Goal: Transaction & Acquisition: Purchase product/service

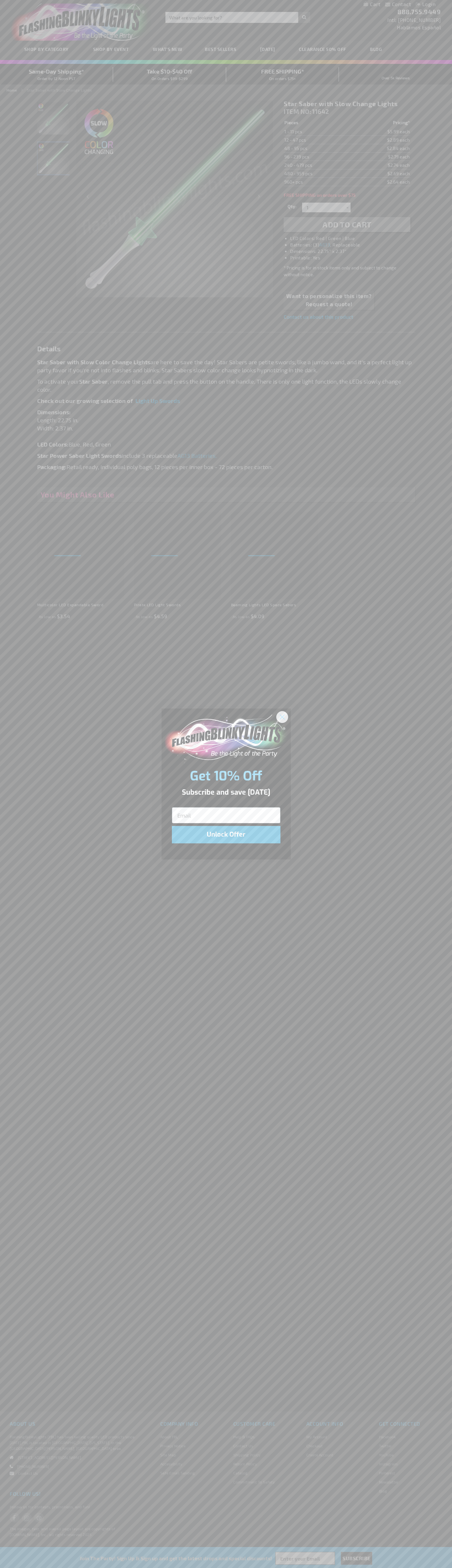
click at [282, 716] on icon "Close dialog" at bounding box center [281, 716] width 4 height 4
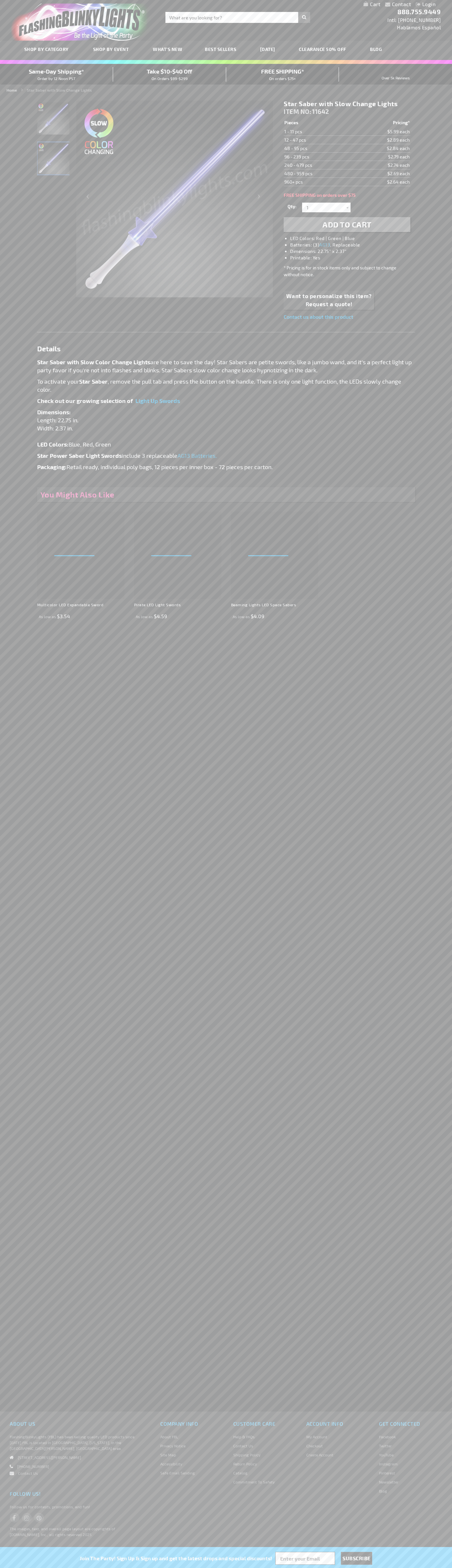
click at [347, 225] on span "Add to Cart" at bounding box center [347, 224] width 49 height 9
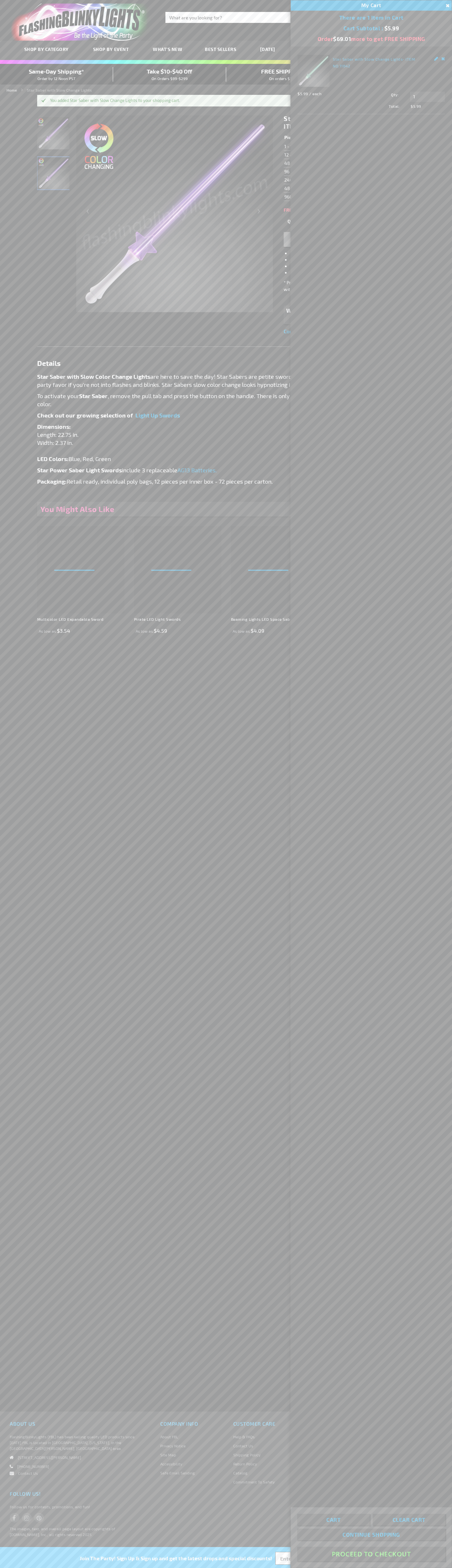
click at [371, 1554] on button "Proceed To Checkout" at bounding box center [371, 1554] width 148 height 15
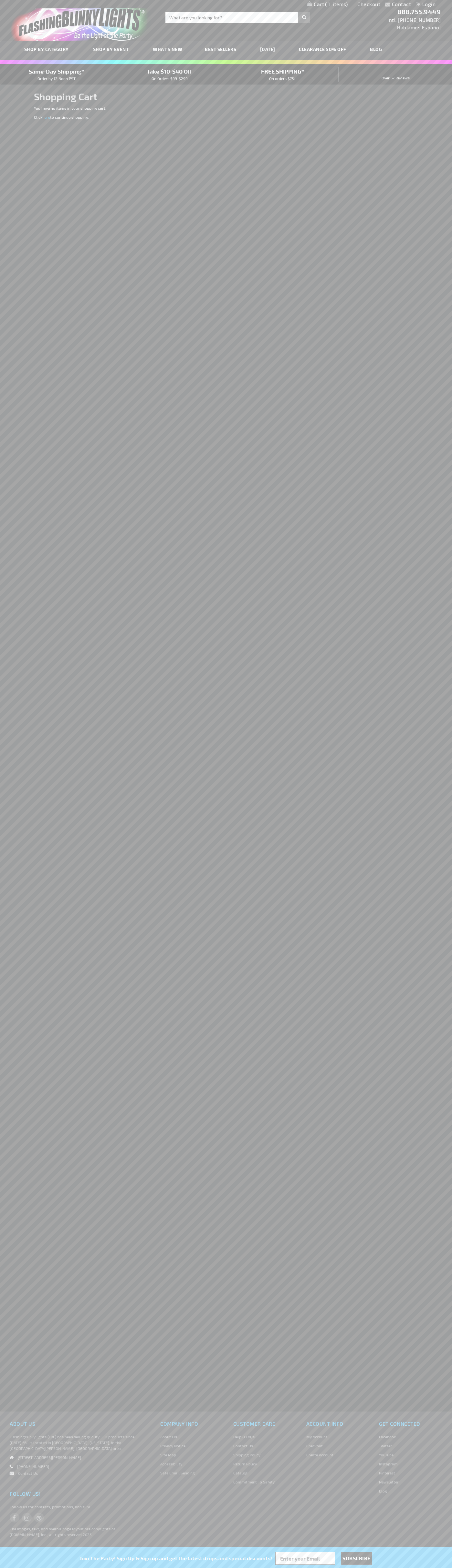
click at [57, 74] on span "Same-Day Shipping*" at bounding box center [56, 71] width 55 height 7
click at [369, 4] on link "Checkout" at bounding box center [369, 4] width 23 height 6
click at [57, 74] on span "Same-Day Shipping*" at bounding box center [56, 71] width 55 height 7
click at [150, 18] on img "store logo" at bounding box center [81, 22] width 139 height 37
click at [429, 778] on div "Contact Compare Products Login Skip to Content My Cart My Cart Close You have n…" at bounding box center [226, 784] width 452 height 1568
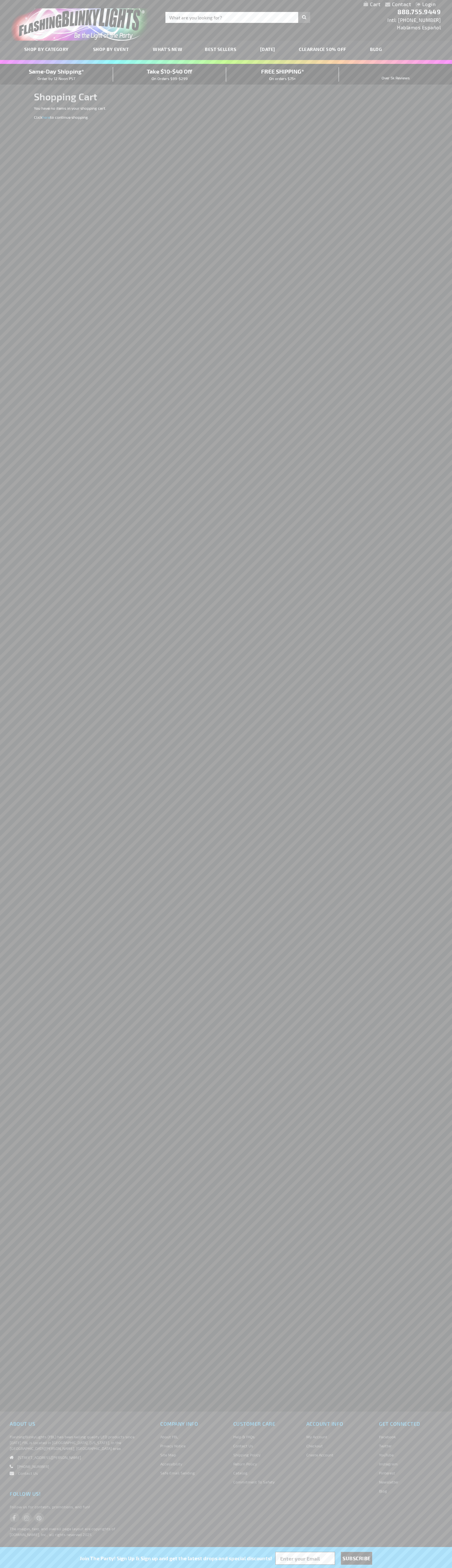
click at [241, 1567] on html "The store will not work correctly when cookies are disabled. Contact Compare Pr…" at bounding box center [226, 784] width 452 height 1568
click at [17, 775] on div "Contact Compare Products Login Skip to Content My Cart My Cart Close You have n…" at bounding box center [226, 784] width 452 height 1568
click at [57, 74] on span "Same-Day Shipping*" at bounding box center [56, 71] width 55 height 7
